Goal: Information Seeking & Learning: Learn about a topic

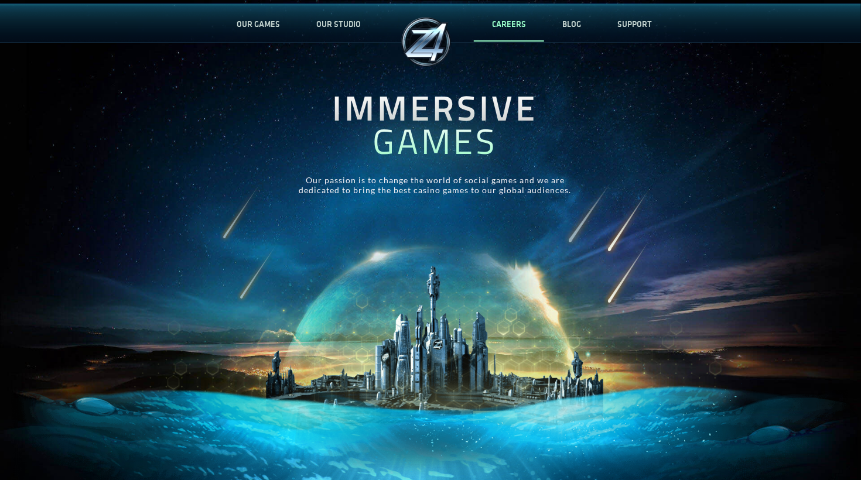
click at [496, 26] on link "CAREERS" at bounding box center [509, 24] width 70 height 39
click at [605, 86] on div "IMMERSIVE GAMES Our passion is to change the world of social games and we are d…" at bounding box center [435, 143] width 861 height 190
click at [576, 28] on link "BLOG" at bounding box center [571, 24] width 55 height 39
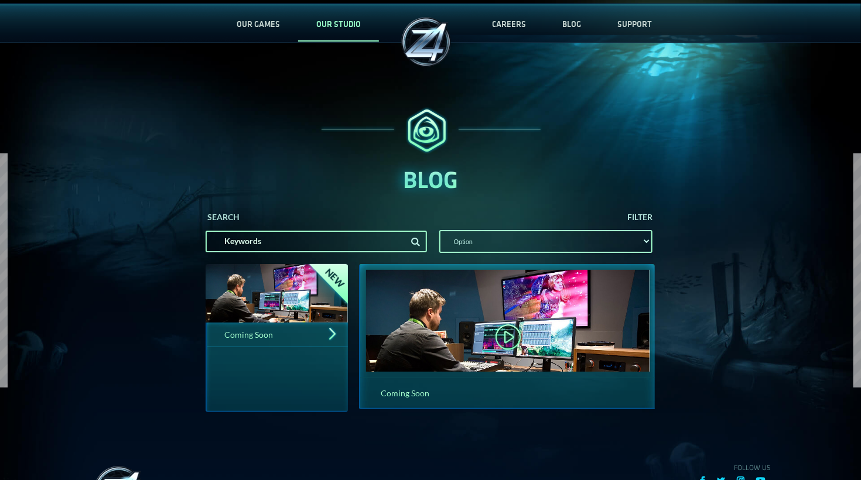
click at [346, 28] on link "OUR STUDIO" at bounding box center [338, 24] width 81 height 39
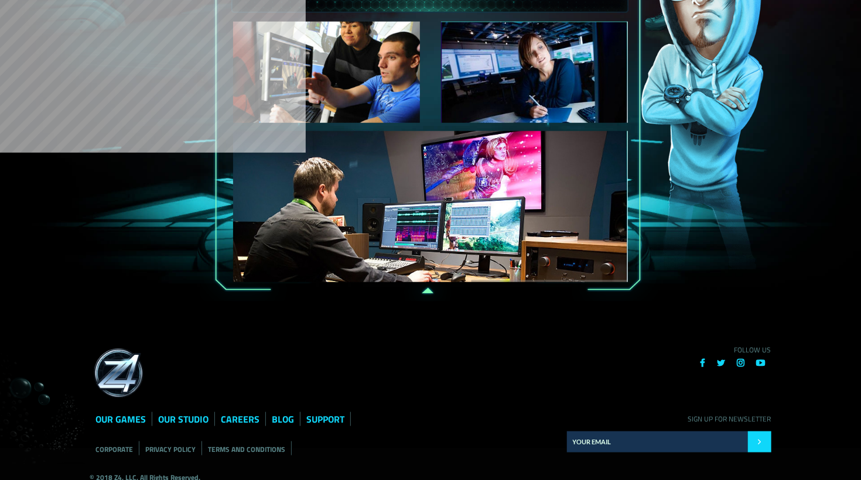
scroll to position [522, 0]
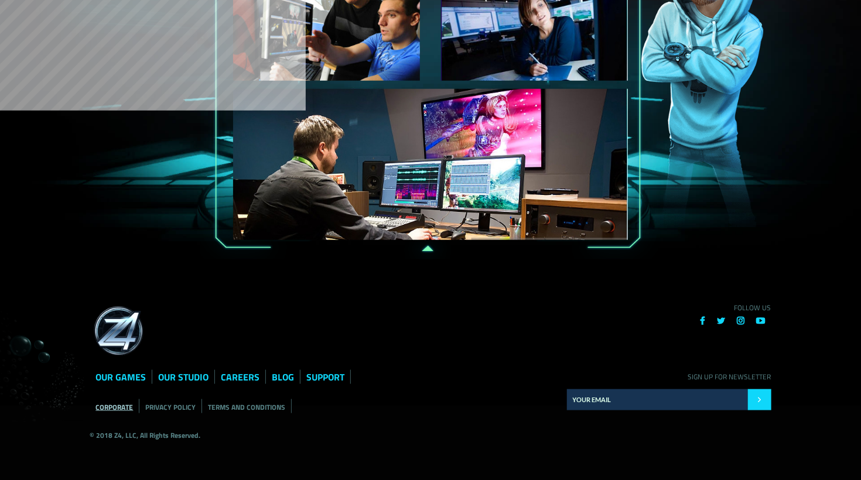
click at [121, 402] on link "CORPORATE" at bounding box center [113, 407] width 37 height 11
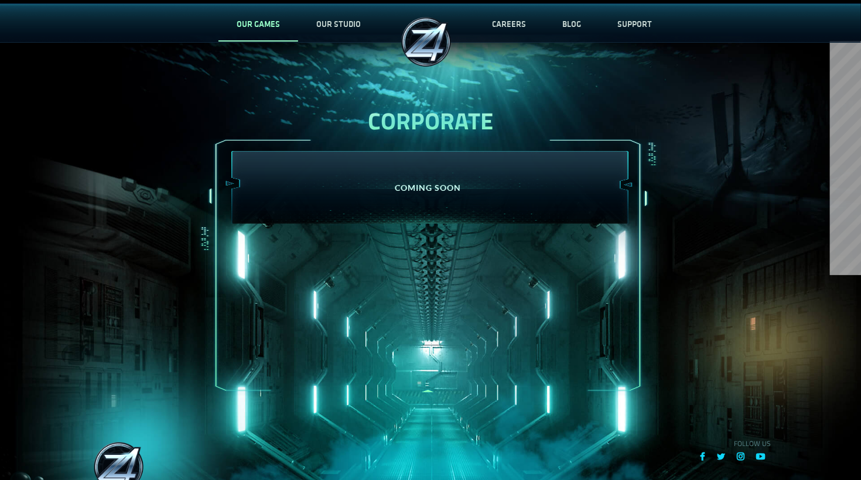
click at [274, 25] on link "OUR GAMES" at bounding box center [258, 24] width 80 height 39
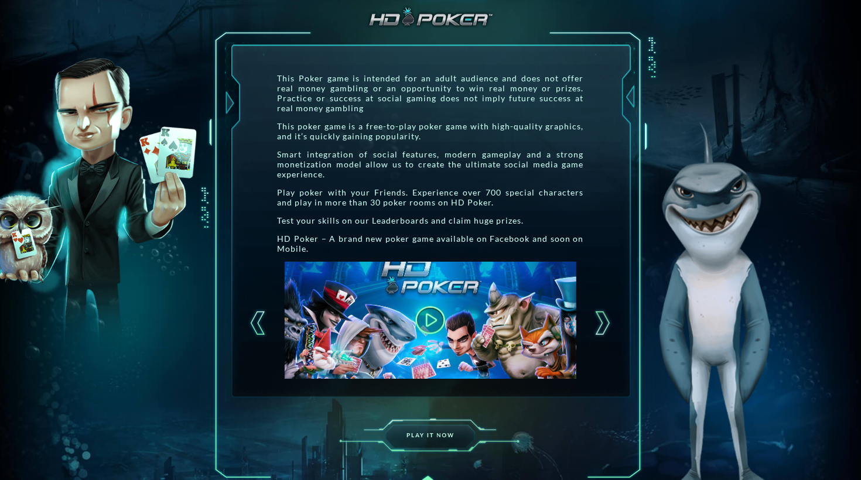
scroll to position [180, 0]
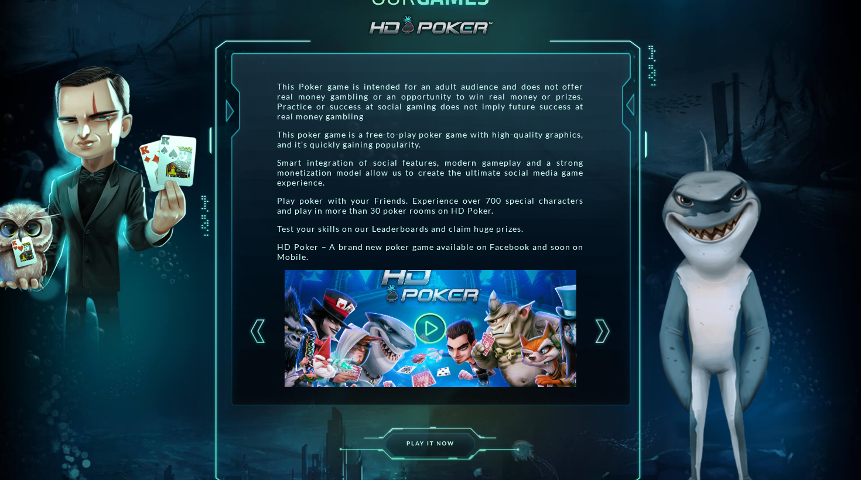
click at [432, 330] on button at bounding box center [430, 328] width 45 height 45
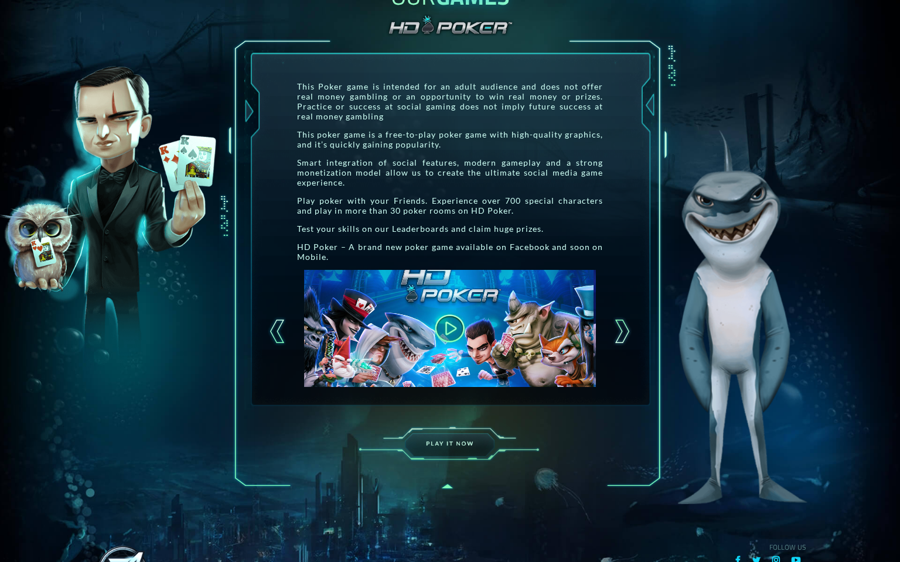
click at [579, 270] on video "Your browser does not support HTML5 video." at bounding box center [741, 328] width 1458 height 117
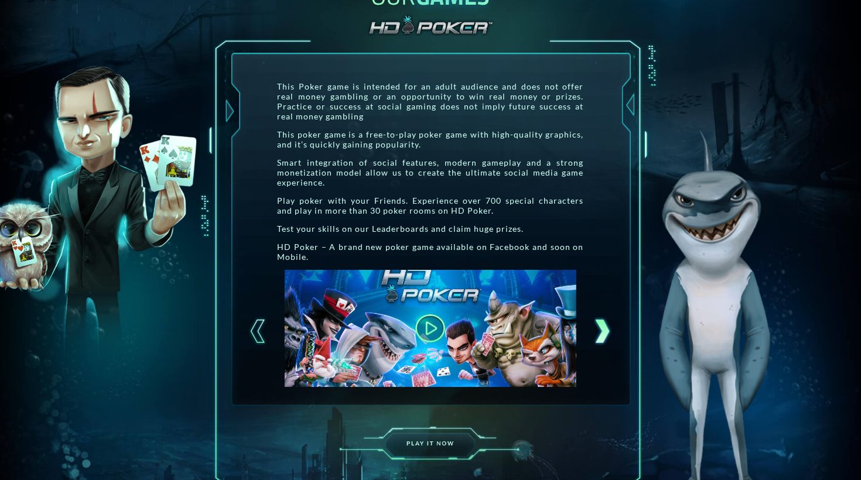
click at [599, 330] on div at bounding box center [602, 331] width 21 height 29
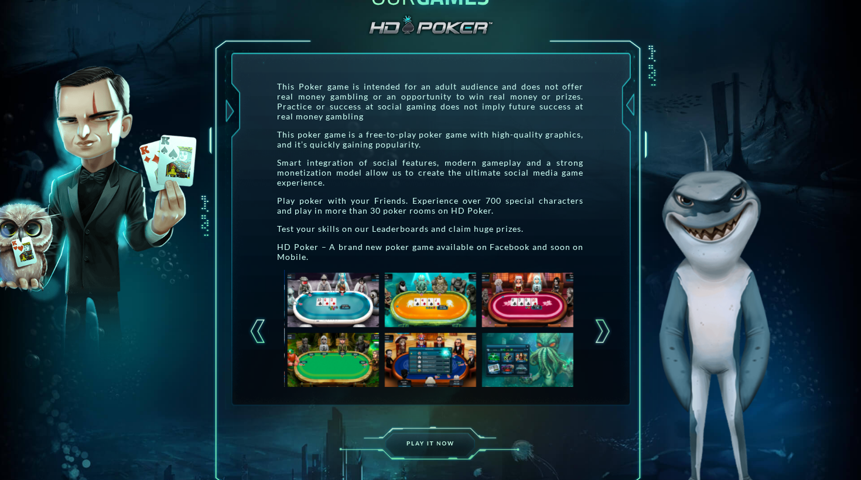
click at [439, 333] on img at bounding box center [428, 359] width 87 height 53
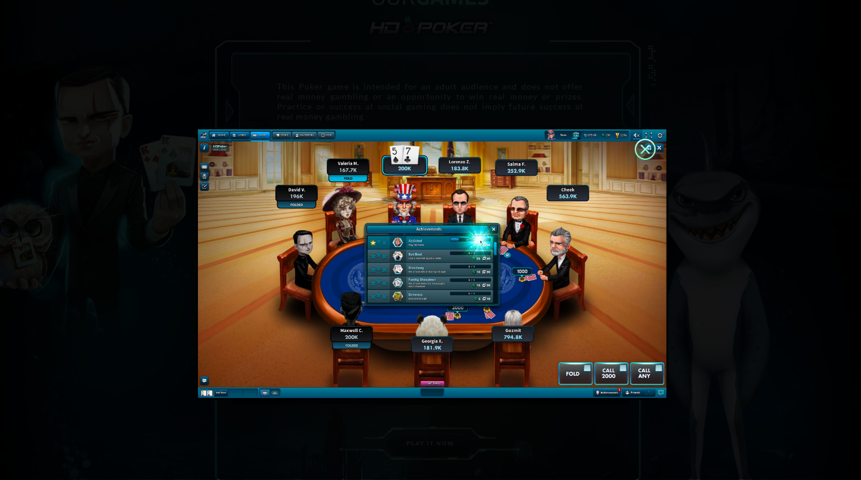
click at [142, 291] on div at bounding box center [430, 240] width 861 height 480
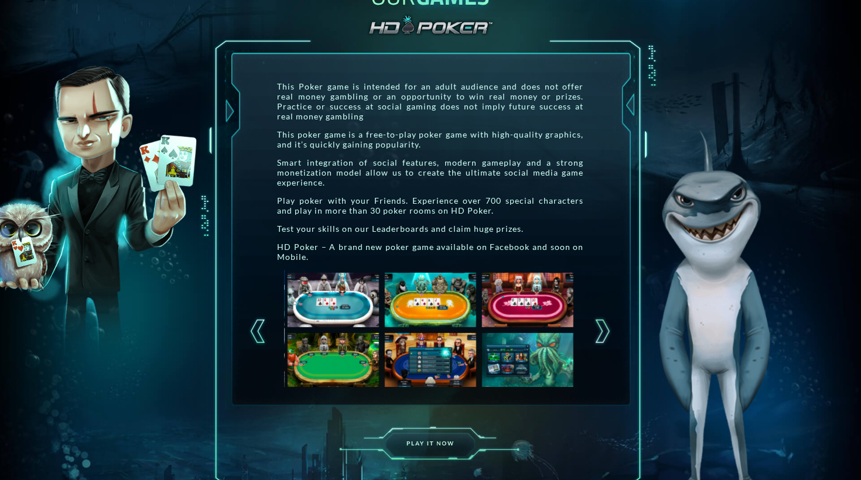
click at [520, 311] on img at bounding box center [525, 299] width 87 height 53
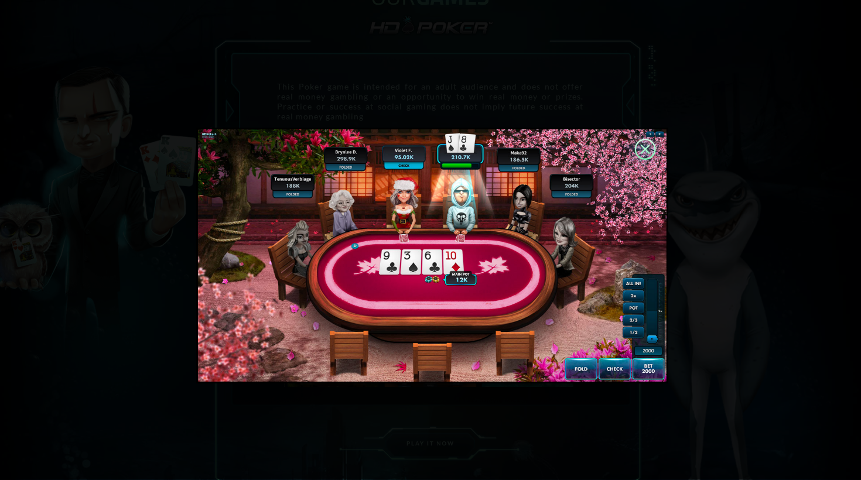
click at [97, 294] on div at bounding box center [430, 240] width 861 height 480
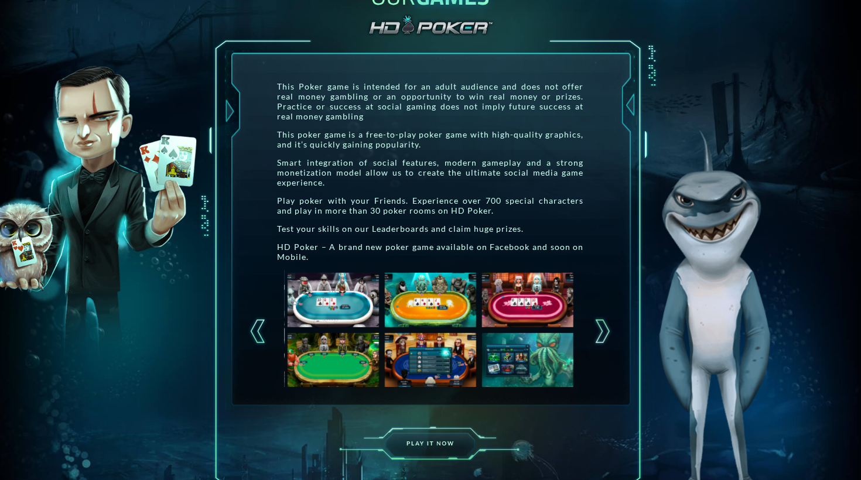
click at [513, 362] on img at bounding box center [525, 359] width 87 height 53
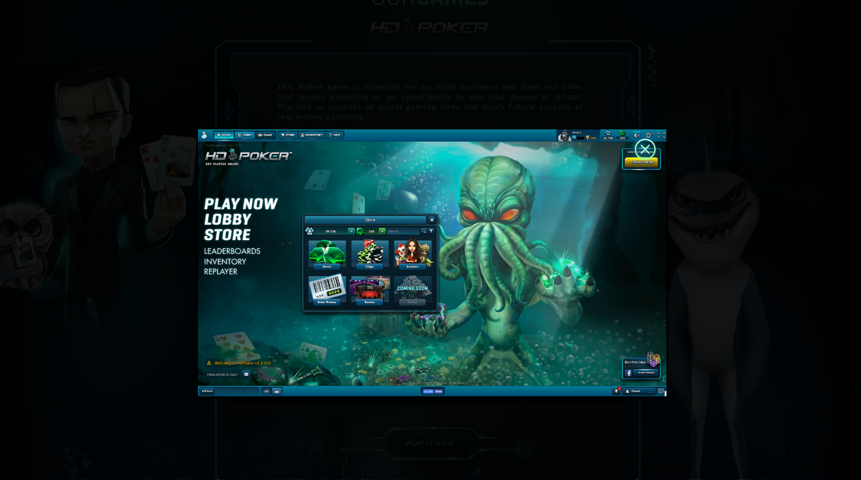
click at [156, 266] on div at bounding box center [430, 240] width 861 height 480
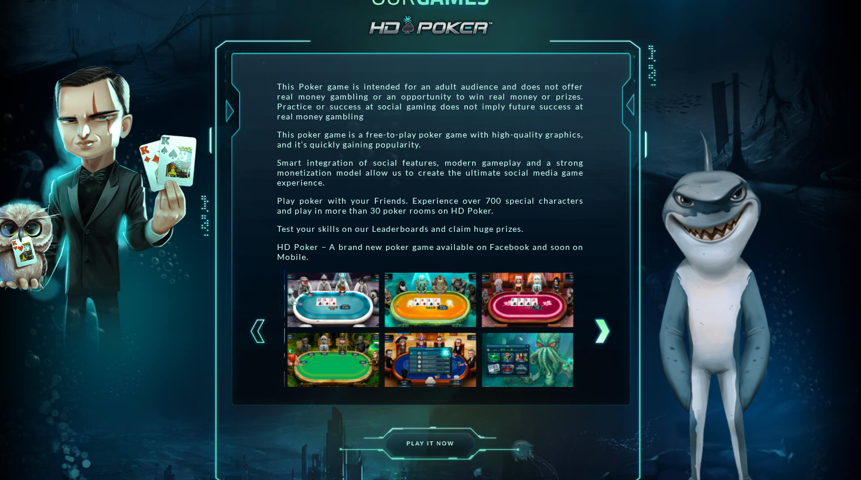
click at [601, 334] on div at bounding box center [602, 331] width 21 height 29
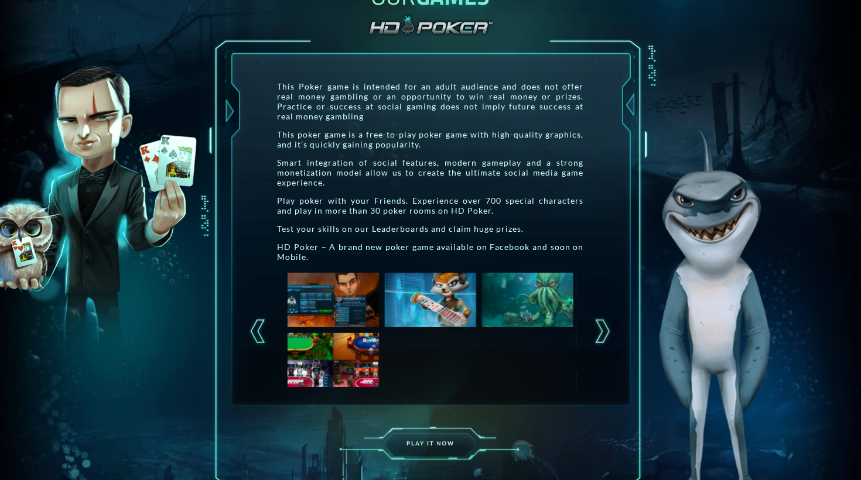
click at [337, 308] on img at bounding box center [331, 299] width 87 height 53
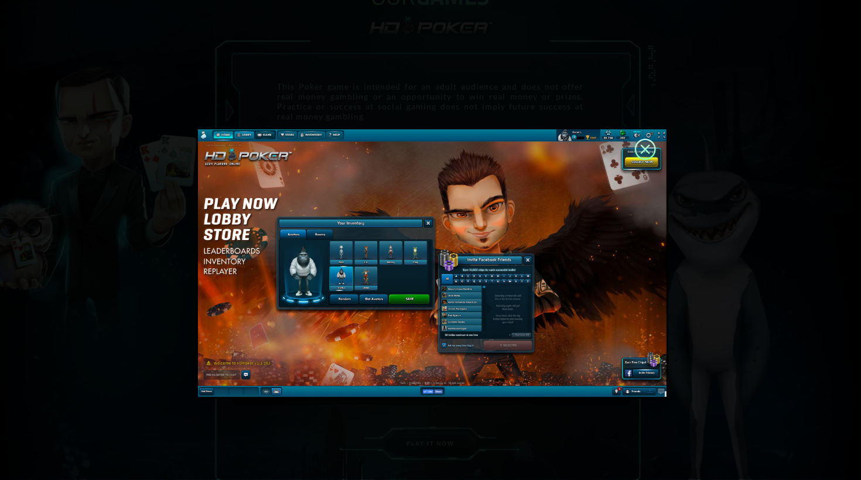
click at [649, 146] on img at bounding box center [644, 149] width 41 height 43
